Goal: Task Accomplishment & Management: Use online tool/utility

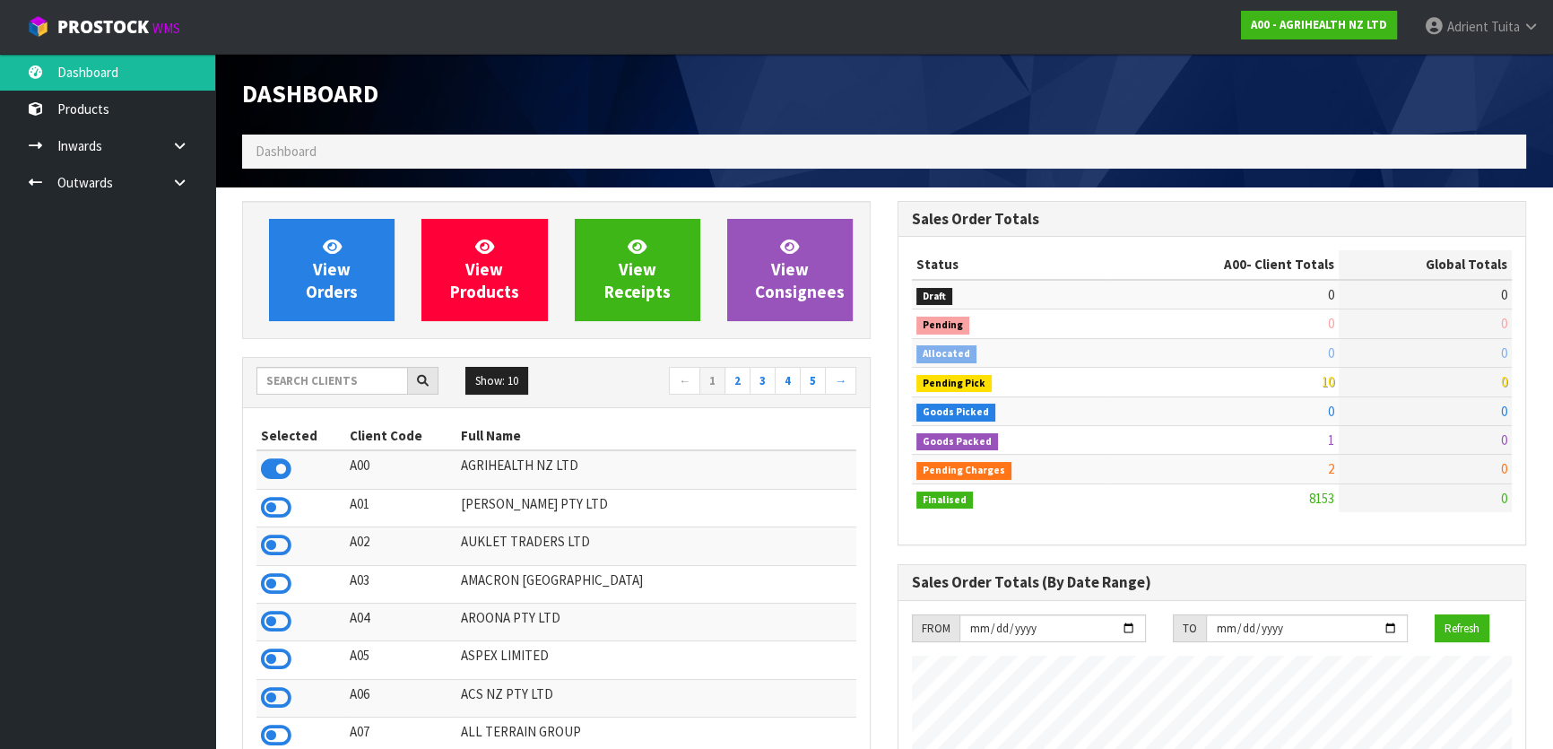
scroll to position [1356, 655]
click at [362, 374] on input "text" at bounding box center [333, 381] width 152 height 28
type input "K01"
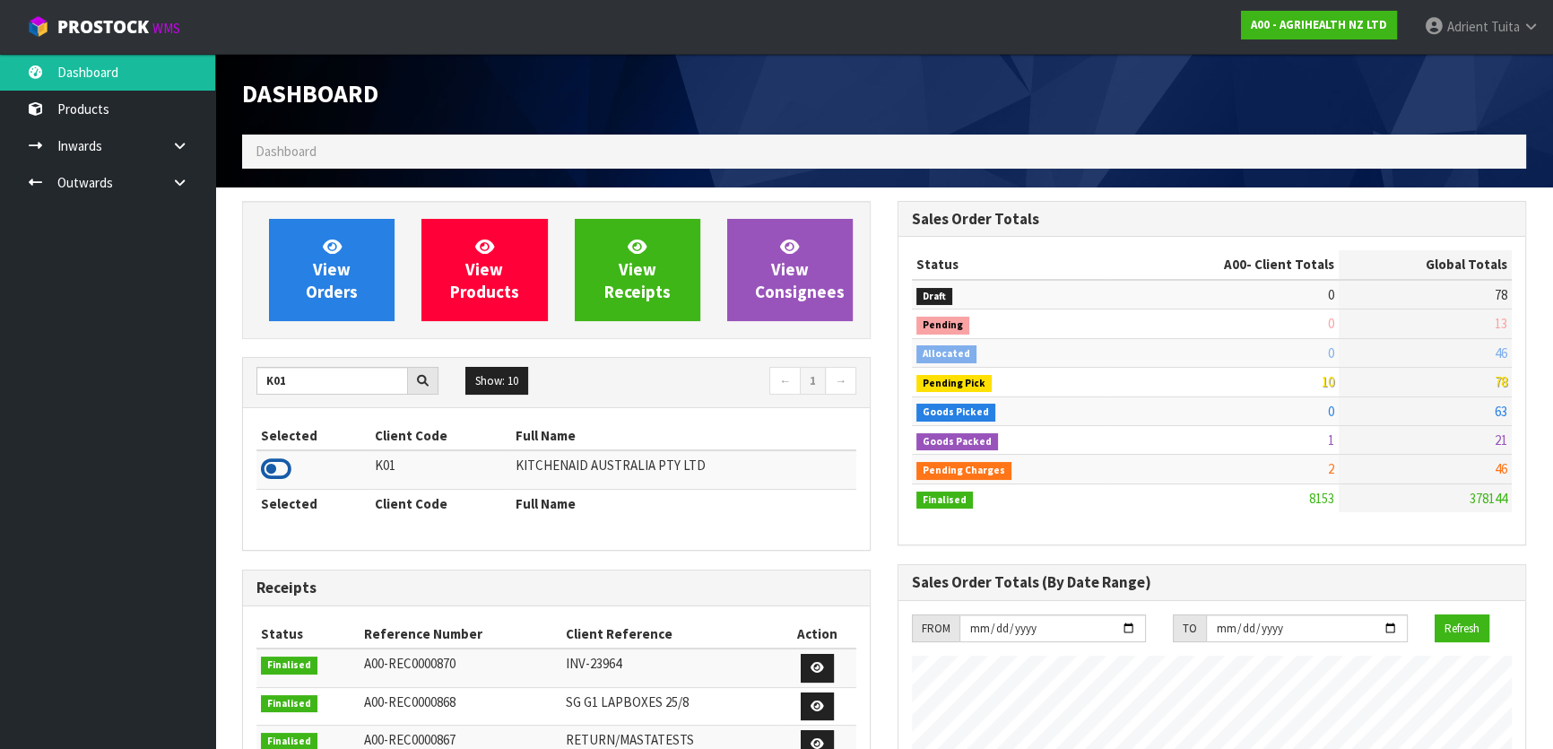
click at [277, 458] on icon at bounding box center [276, 469] width 30 height 27
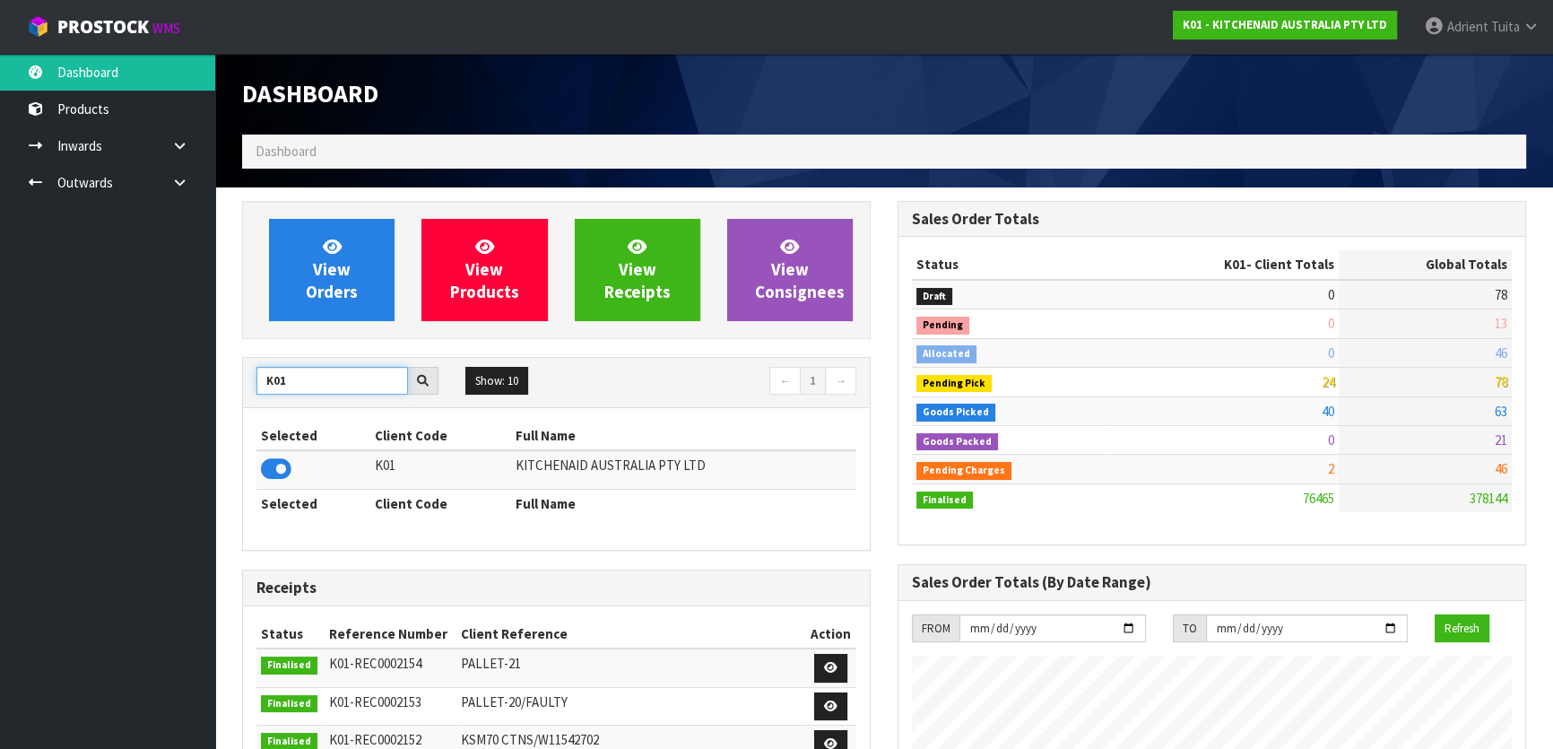
click at [269, 372] on input "K01" at bounding box center [333, 381] width 152 height 28
click at [1457, 25] on span "Adrient" at bounding box center [1468, 26] width 41 height 17
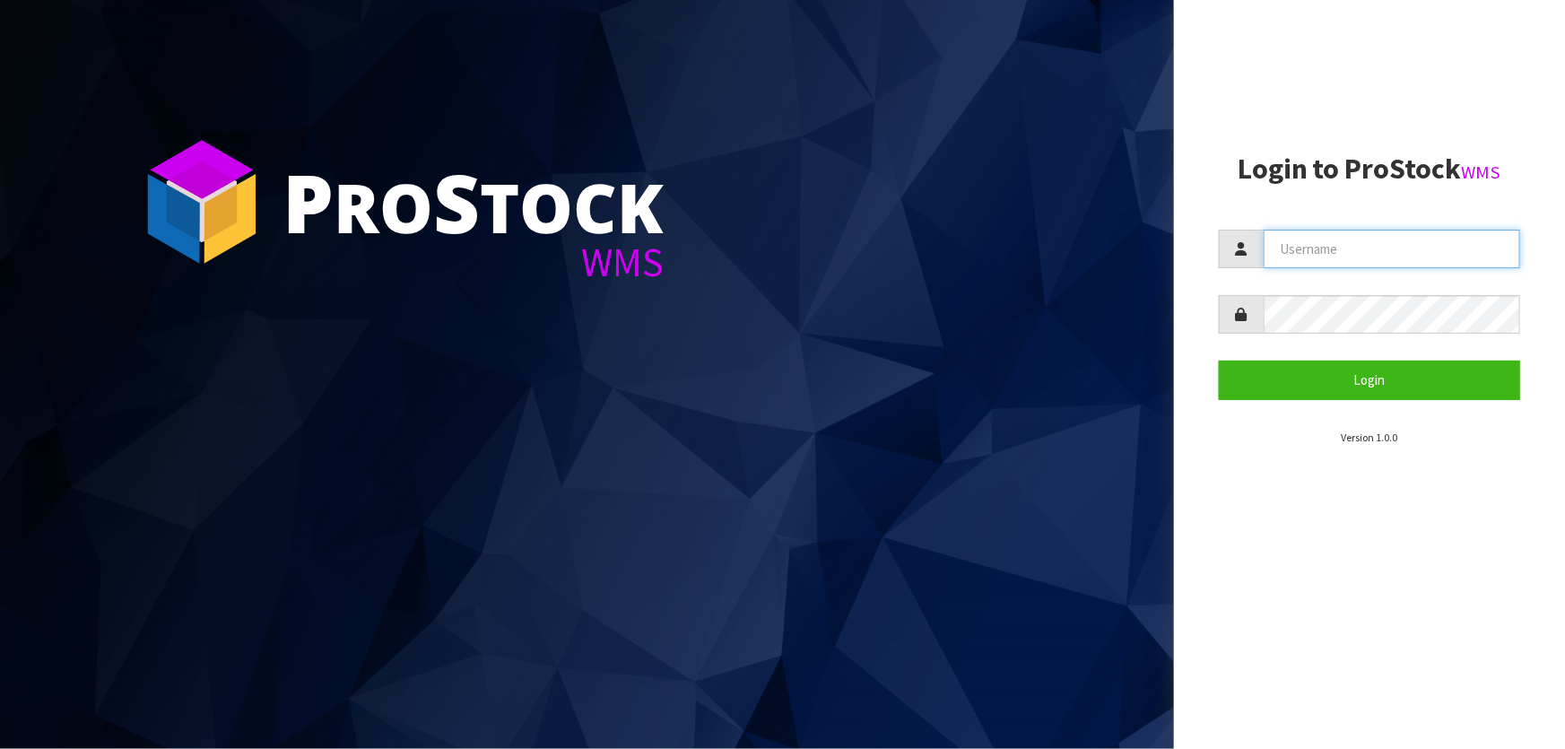
click at [1311, 242] on input "text" at bounding box center [1392, 249] width 257 height 39
type input "Hayrinna"
click at [1219, 361] on button "Login" at bounding box center [1369, 380] width 301 height 39
